Goal: Task Accomplishment & Management: Manage account settings

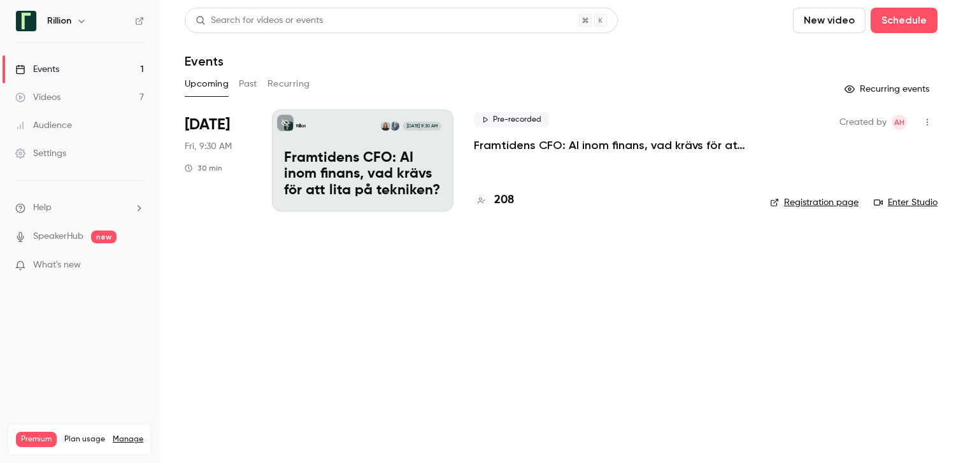
click at [501, 144] on p "Framtidens CFO: AI inom finans, vad krävs för att lita på tekniken?​" at bounding box center [612, 145] width 276 height 15
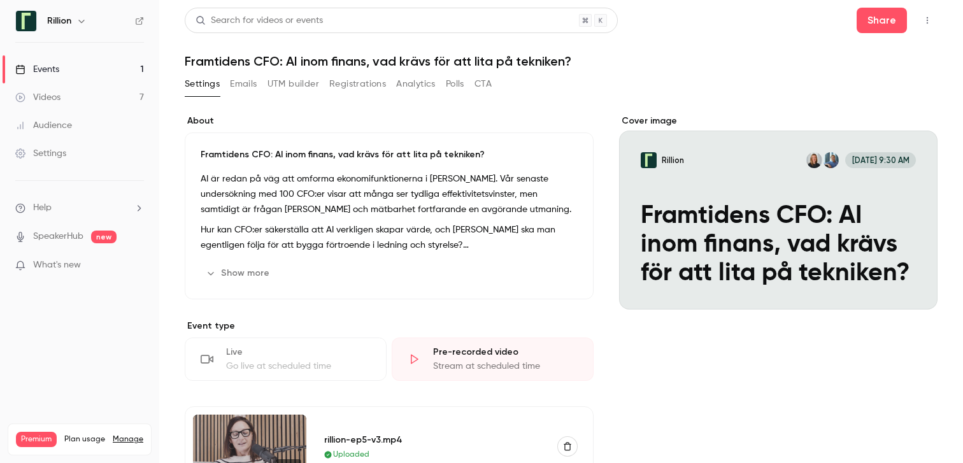
click at [338, 84] on button "Registrations" at bounding box center [357, 84] width 57 height 20
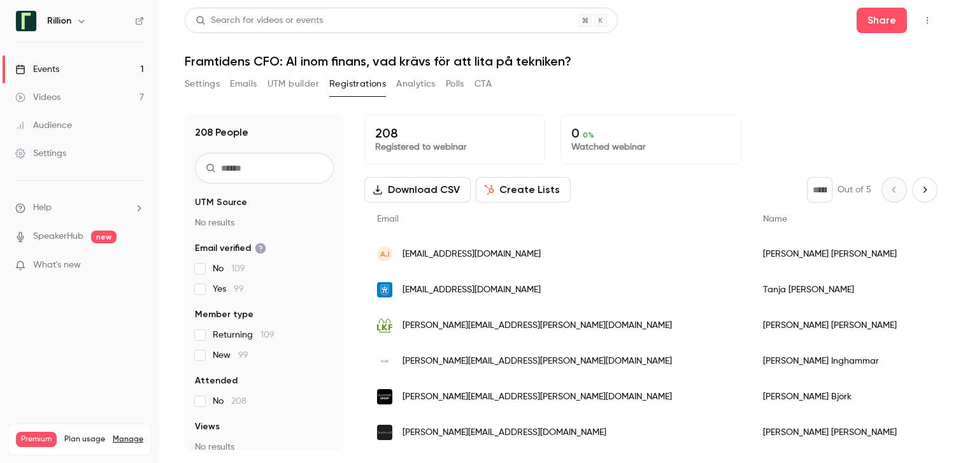
click at [198, 84] on button "Settings" at bounding box center [202, 84] width 35 height 20
